Goal: Find specific page/section: Find specific page/section

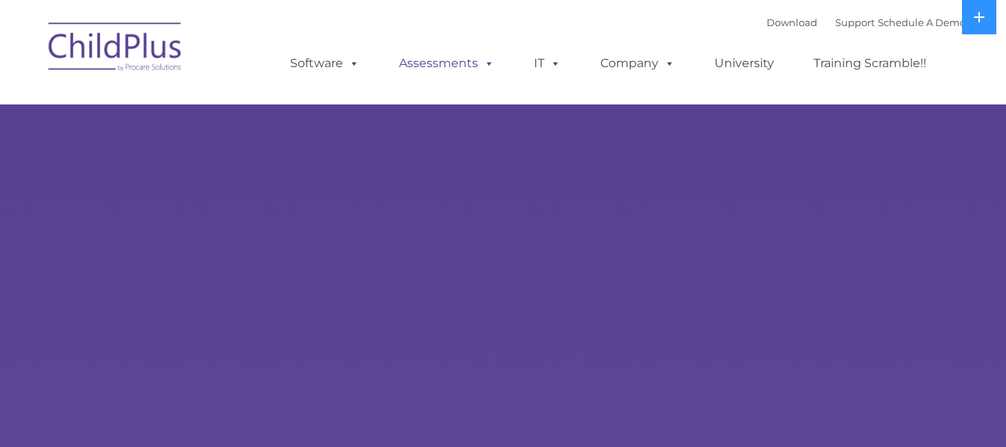
select select "MEDIUM"
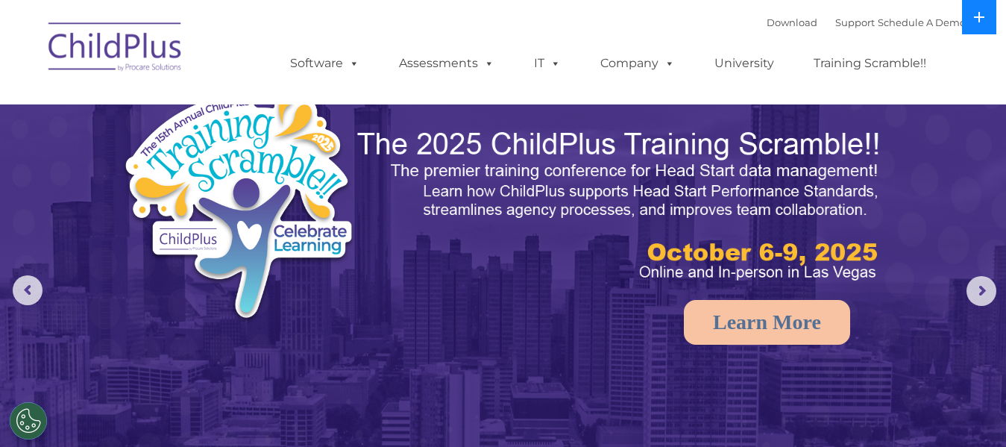
click at [974, 18] on icon at bounding box center [979, 17] width 12 height 12
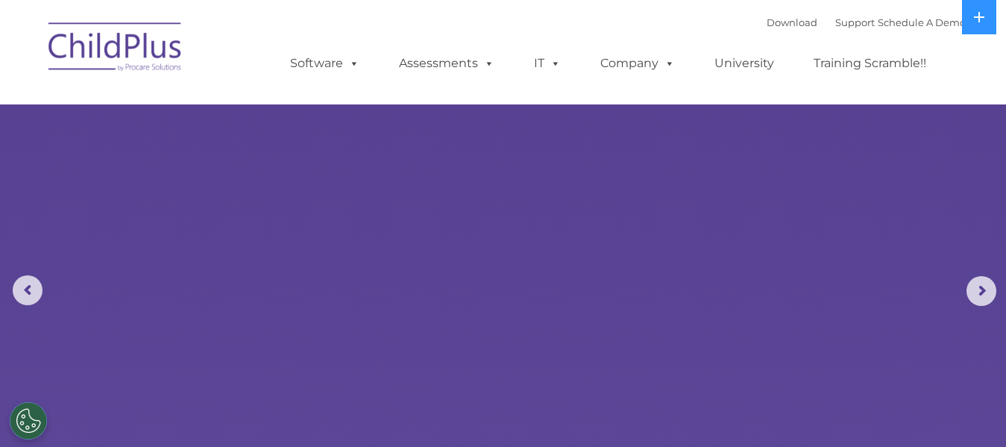
select select "MEDIUM"
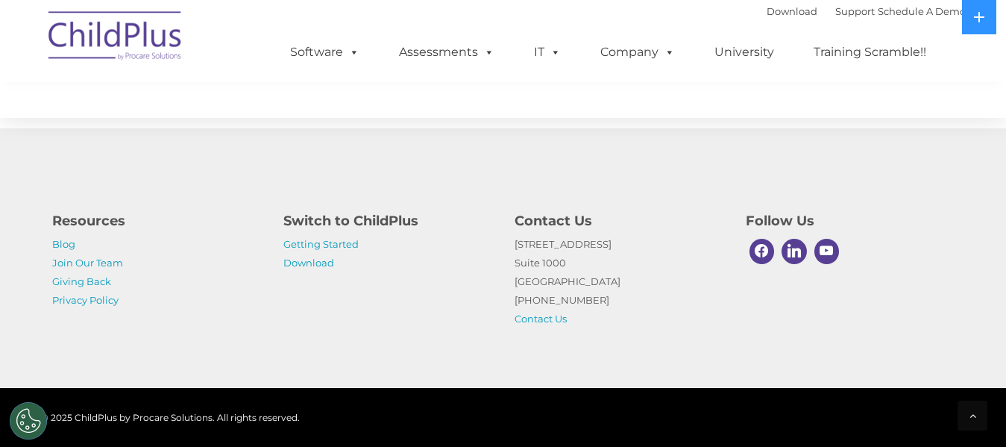
scroll to position [1808, 0]
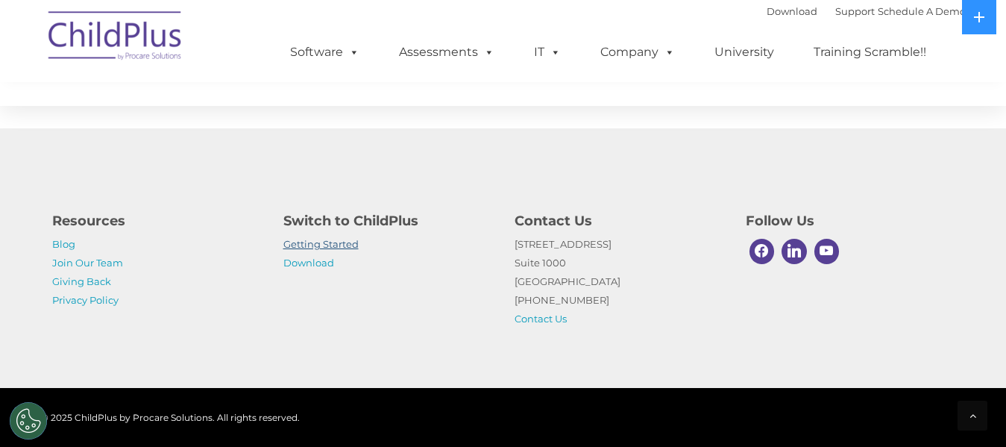
click at [332, 249] on link "Getting Started" at bounding box center [320, 244] width 75 height 12
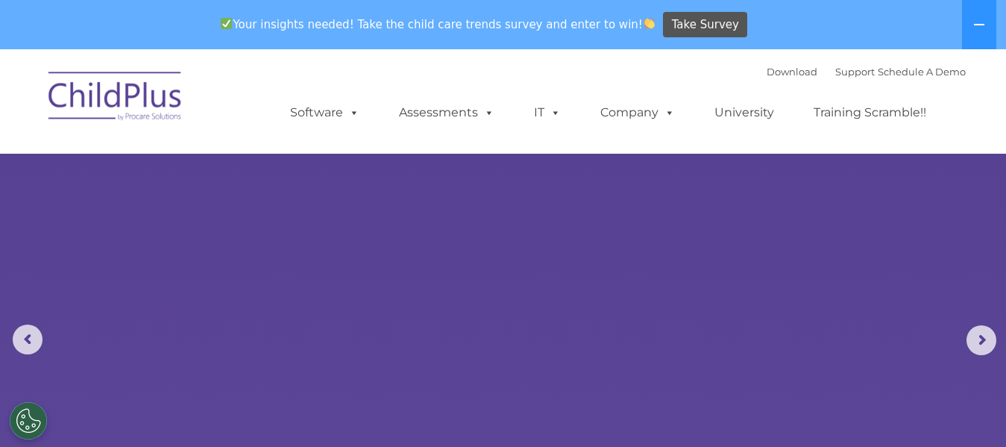
select select "MEDIUM"
